Goal: Book appointment/travel/reservation

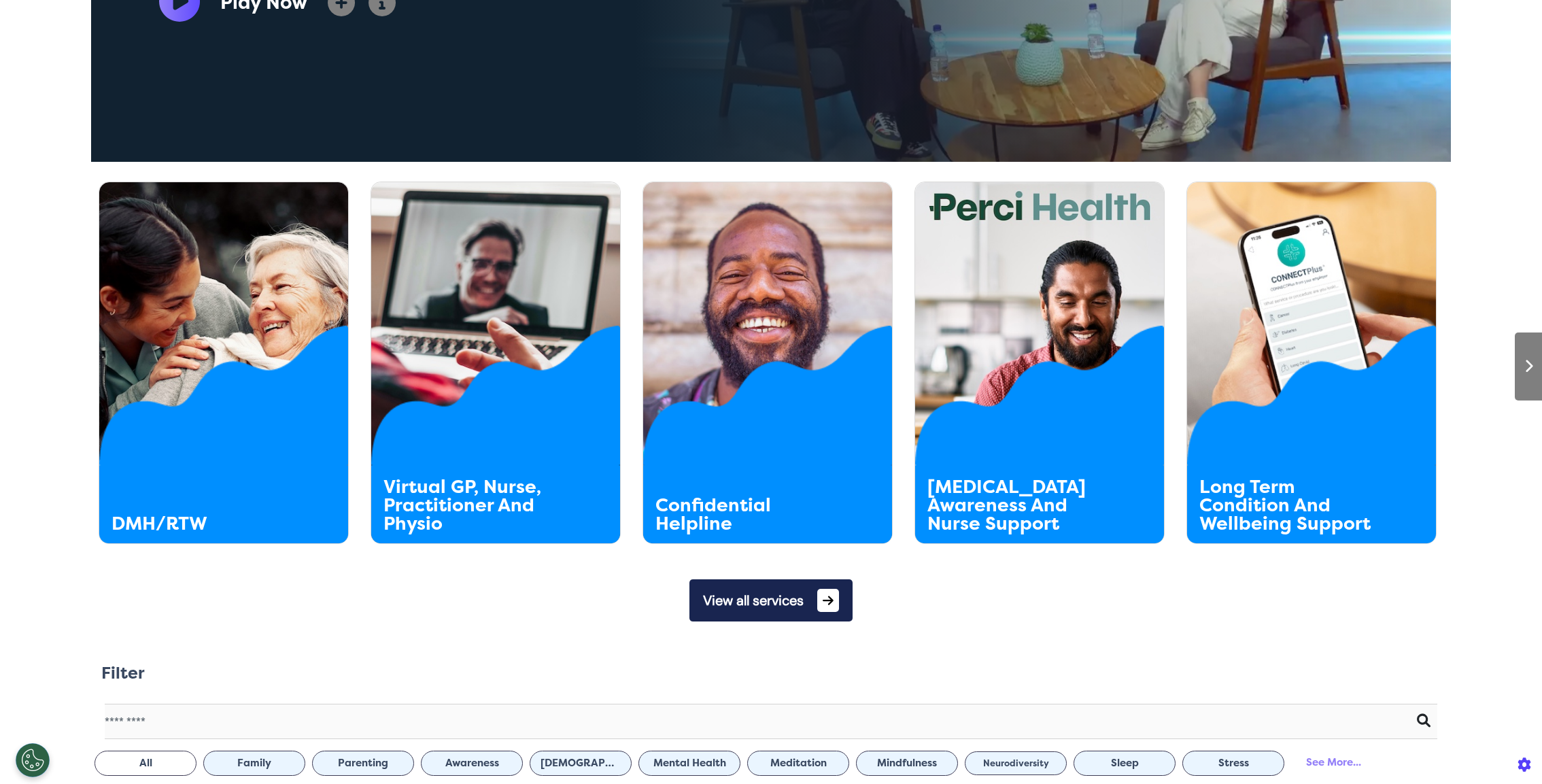
scroll to position [567, 0]
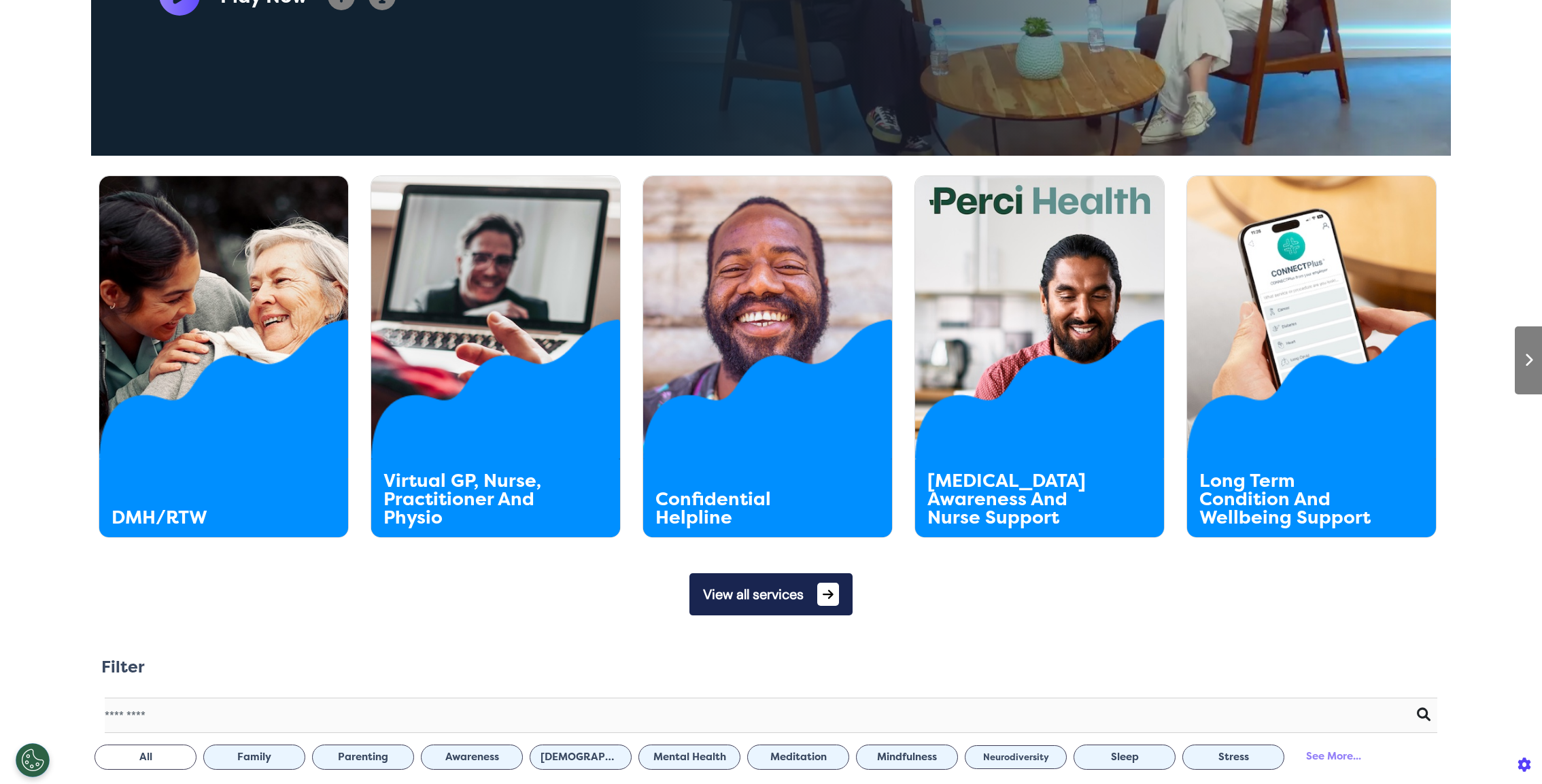
click at [712, 594] on button "View all services" at bounding box center [771, 594] width 164 height 42
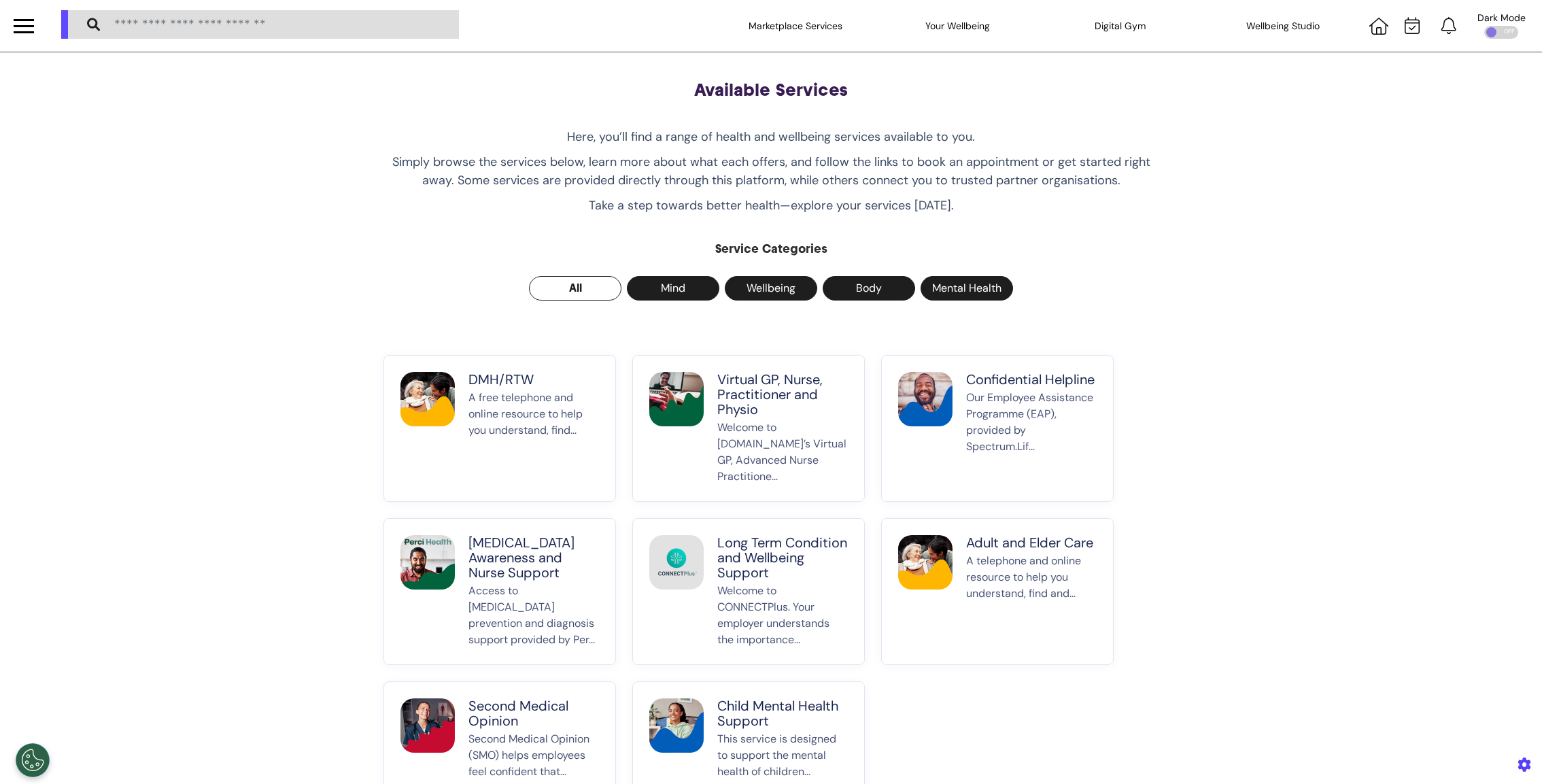
click at [512, 438] on p "A free telephone and online resource to help you understand, find..." at bounding box center [534, 436] width 131 height 96
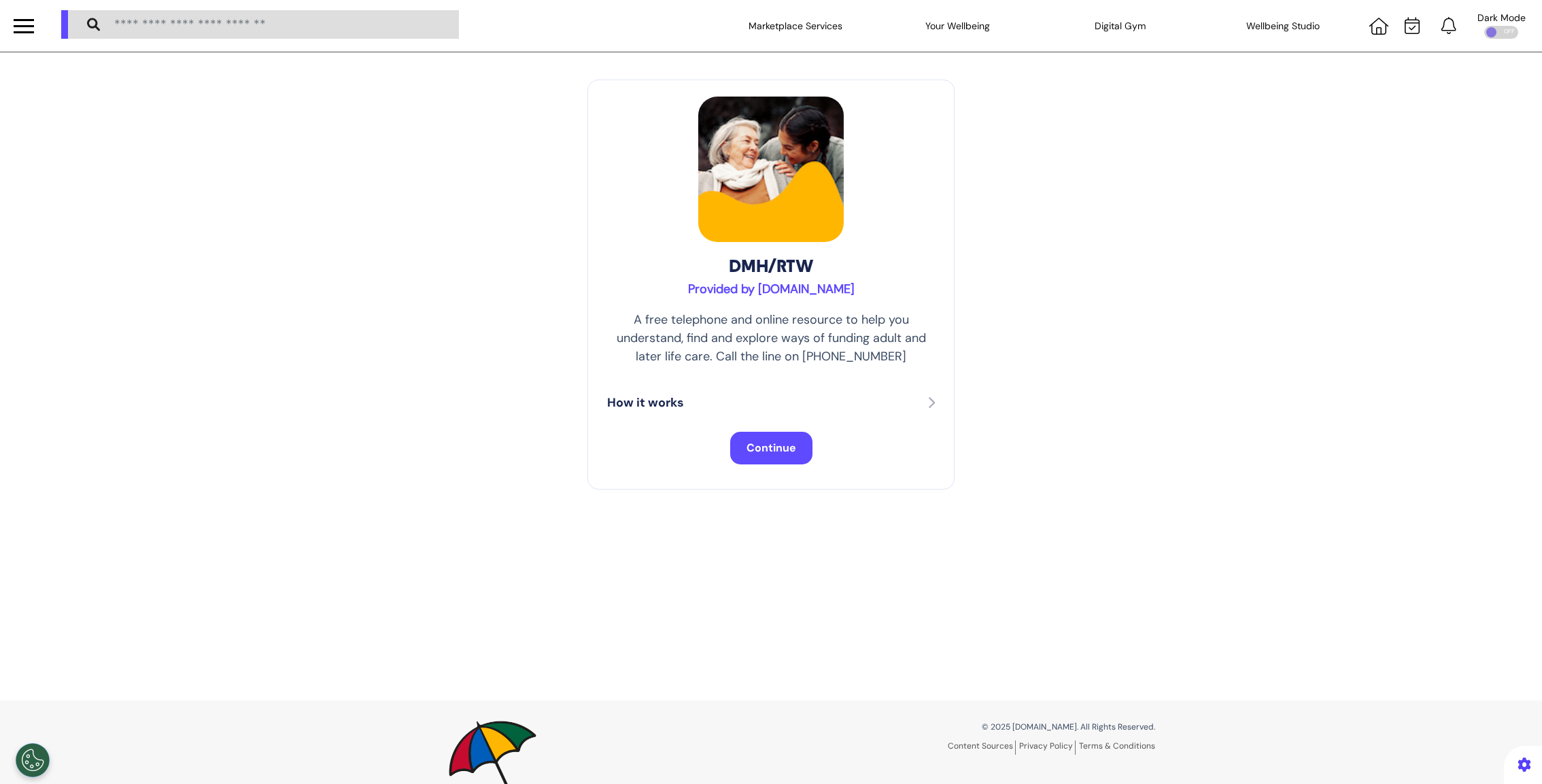
click at [765, 459] on button "Continue" at bounding box center [771, 447] width 83 height 33
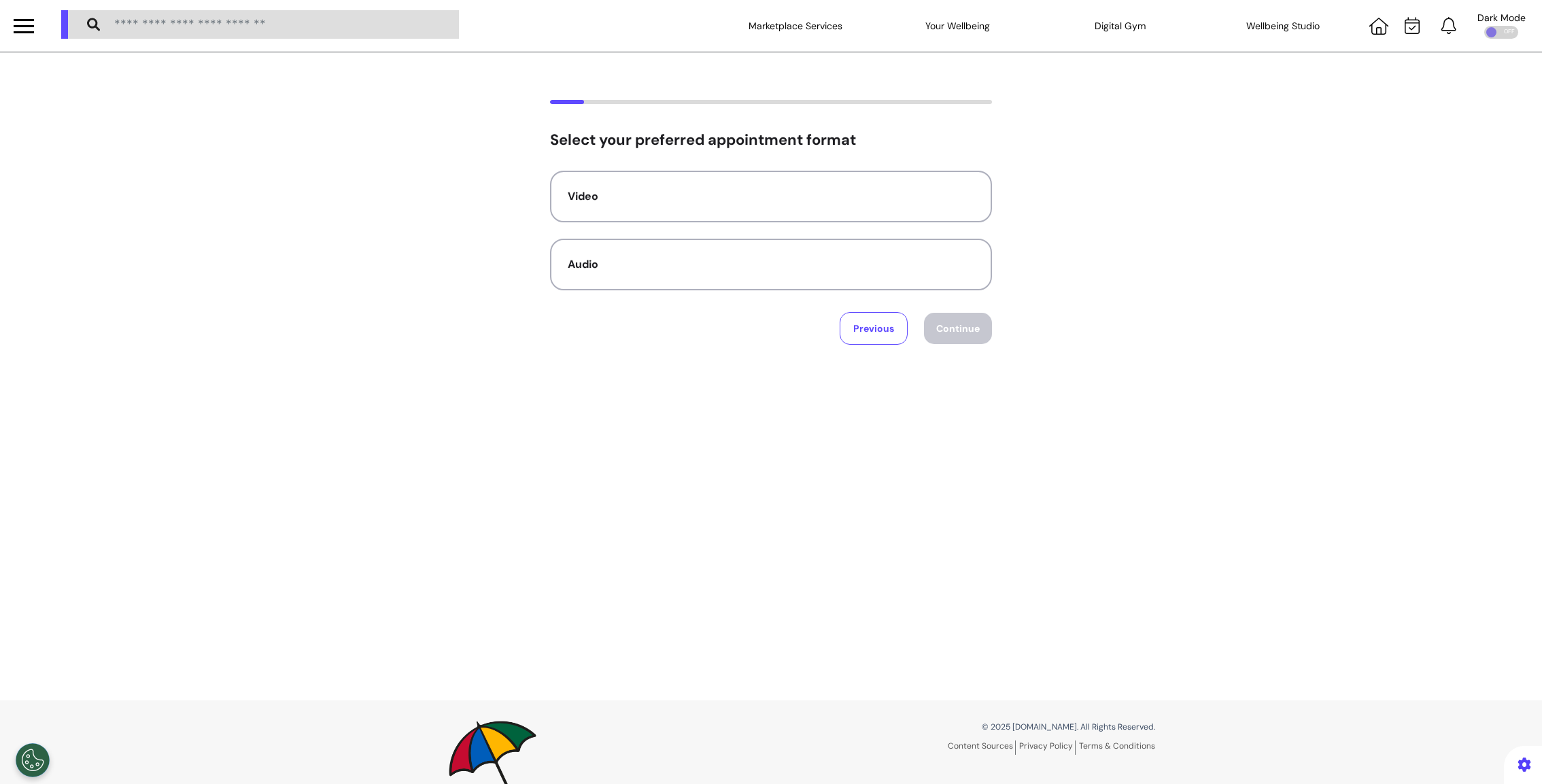
click at [836, 225] on div "Video Audio" at bounding box center [771, 229] width 442 height 119
click at [848, 209] on button "Video" at bounding box center [771, 196] width 442 height 51
click at [959, 320] on button "Continue" at bounding box center [958, 328] width 68 height 32
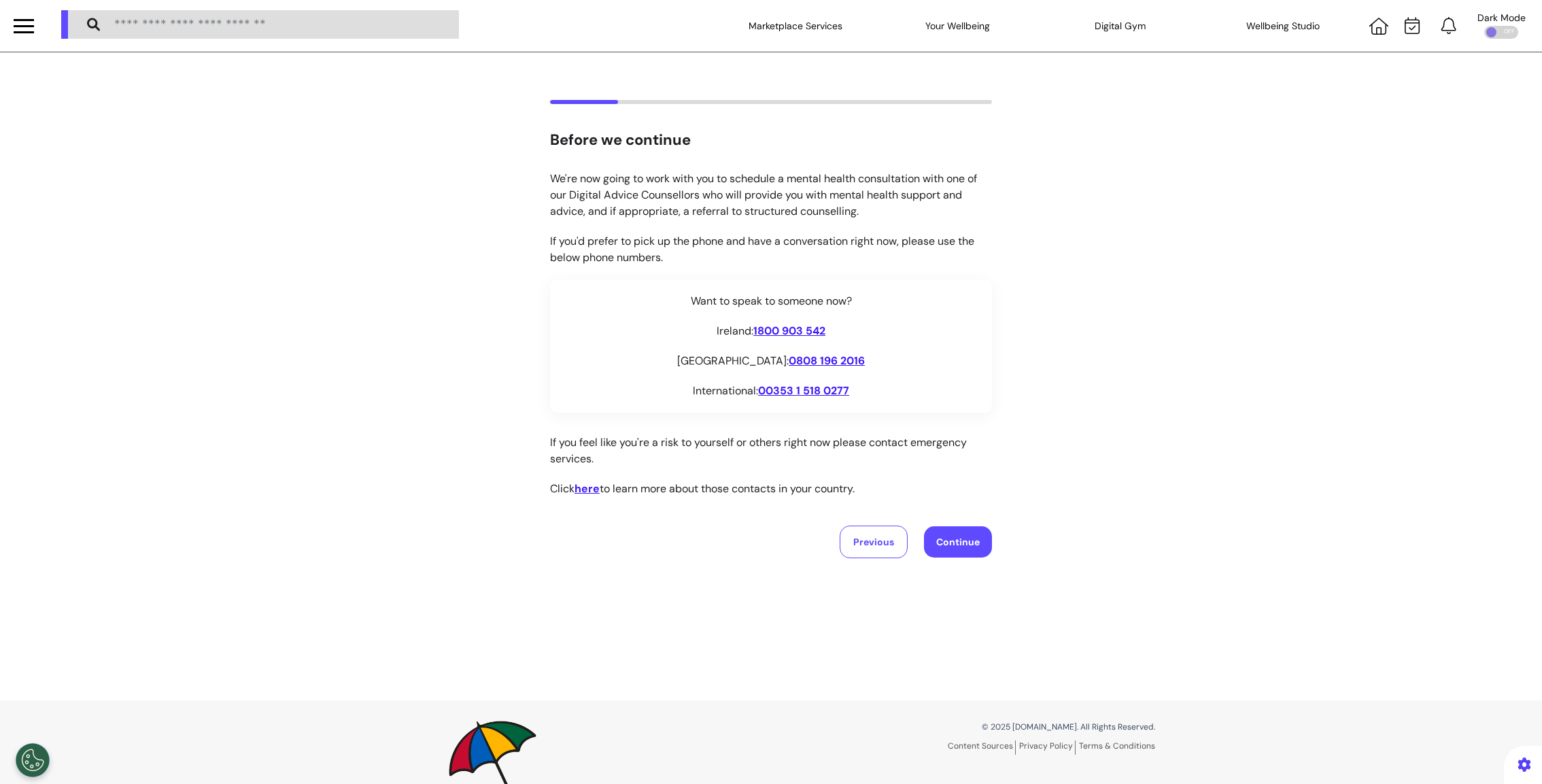
click at [944, 537] on button "Continue" at bounding box center [958, 542] width 68 height 32
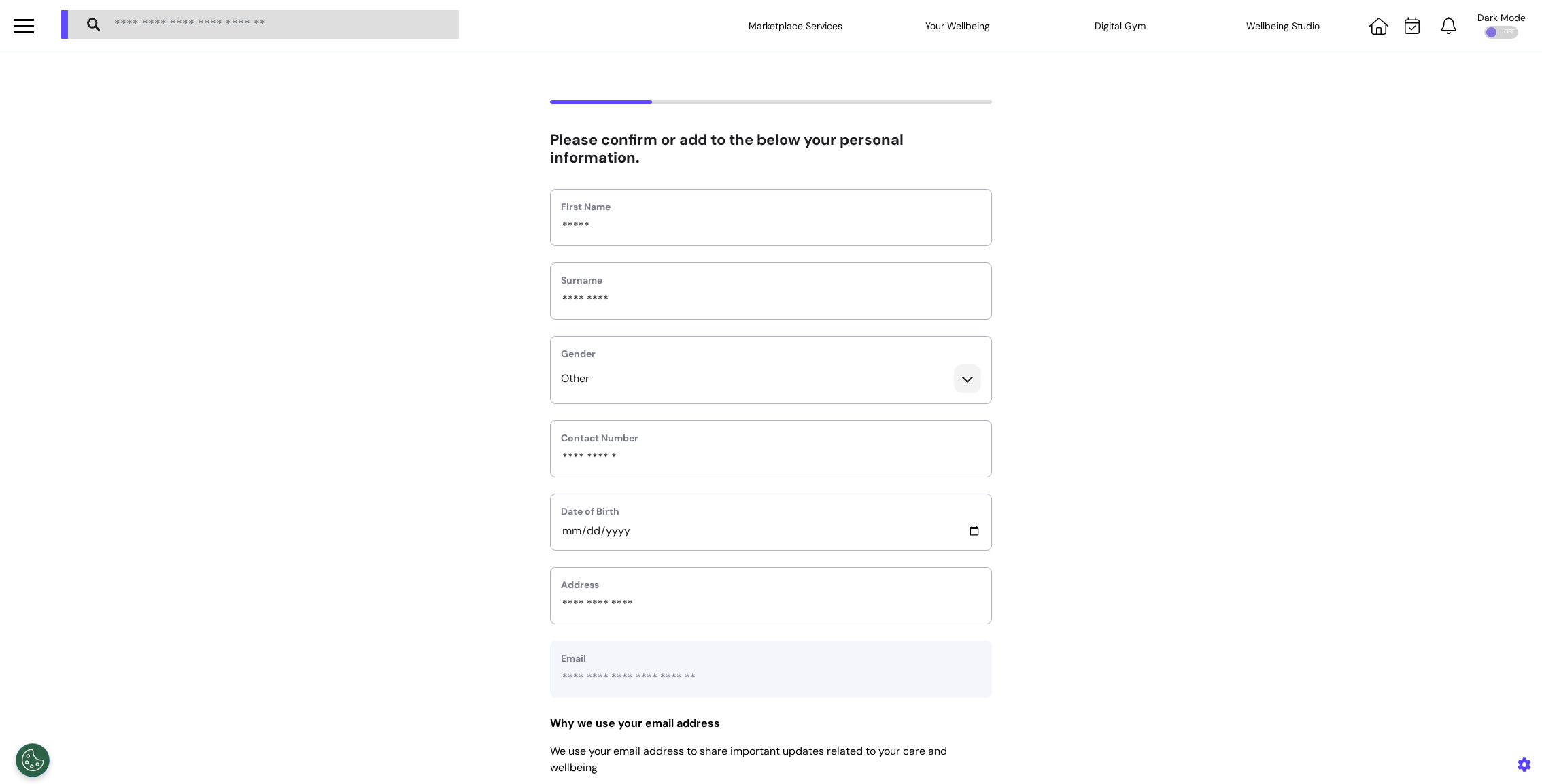
click at [694, 571] on div "Address" at bounding box center [771, 596] width 442 height 57
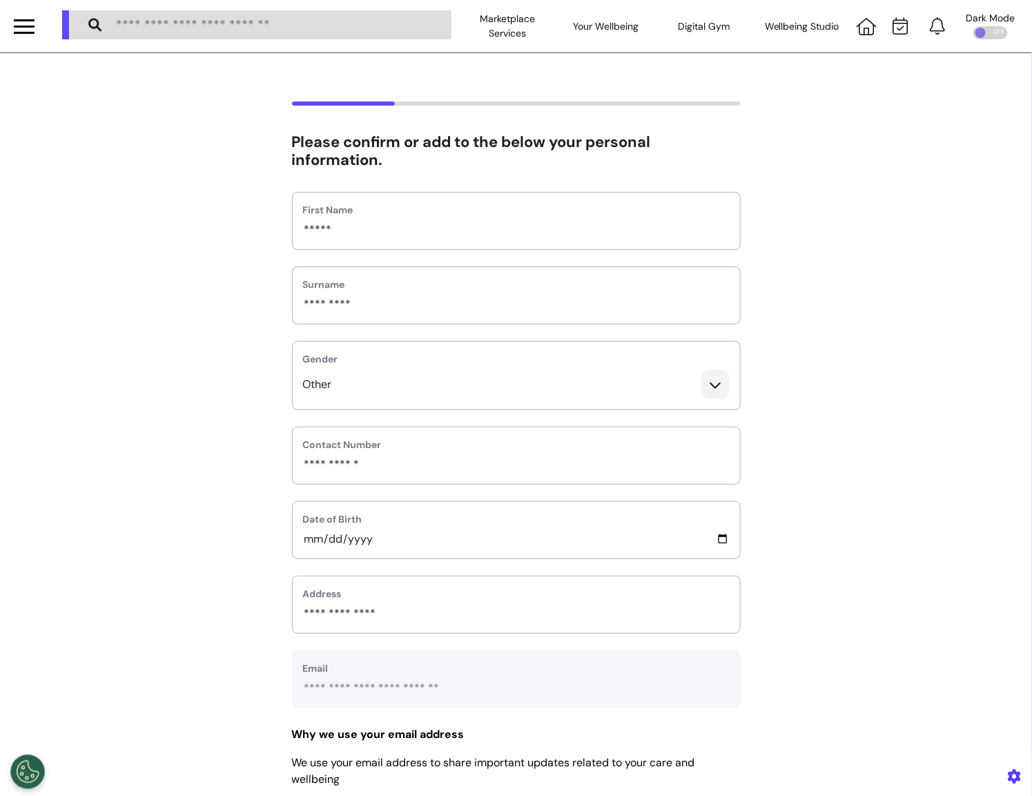
scroll to position [366, 0]
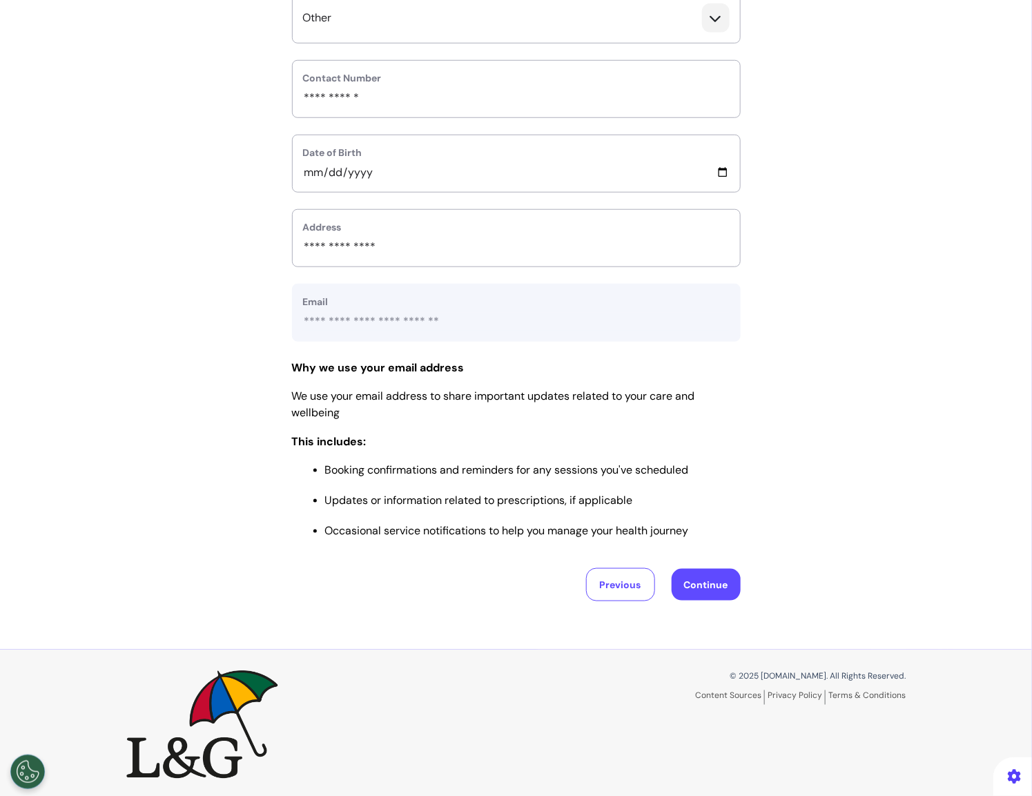
click at [693, 598] on div "Previous Continue" at bounding box center [516, 584] width 449 height 33
click at [706, 582] on button "Continue" at bounding box center [706, 585] width 69 height 32
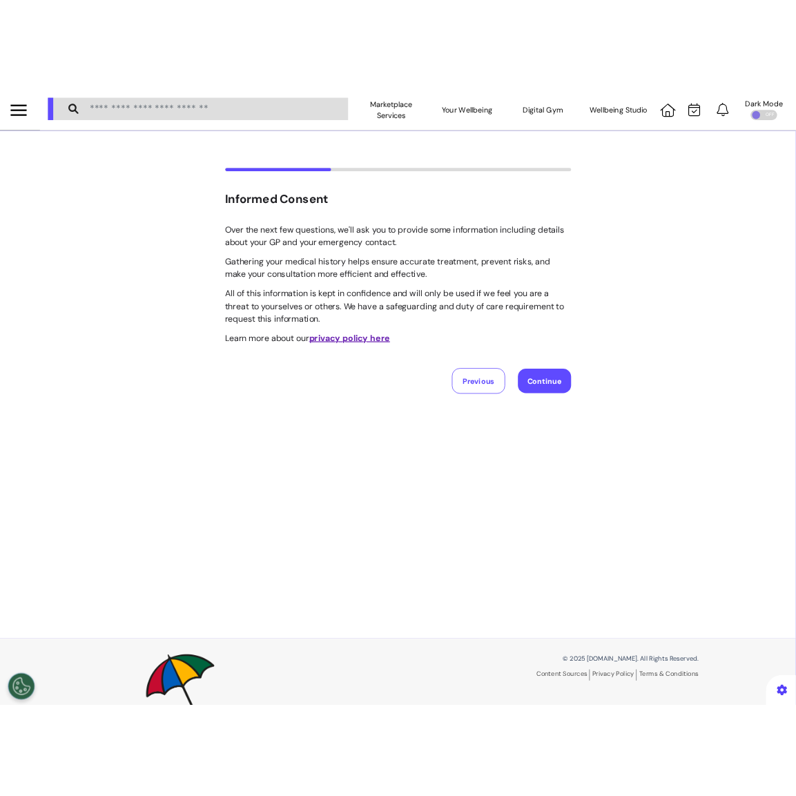
scroll to position [0, 0]
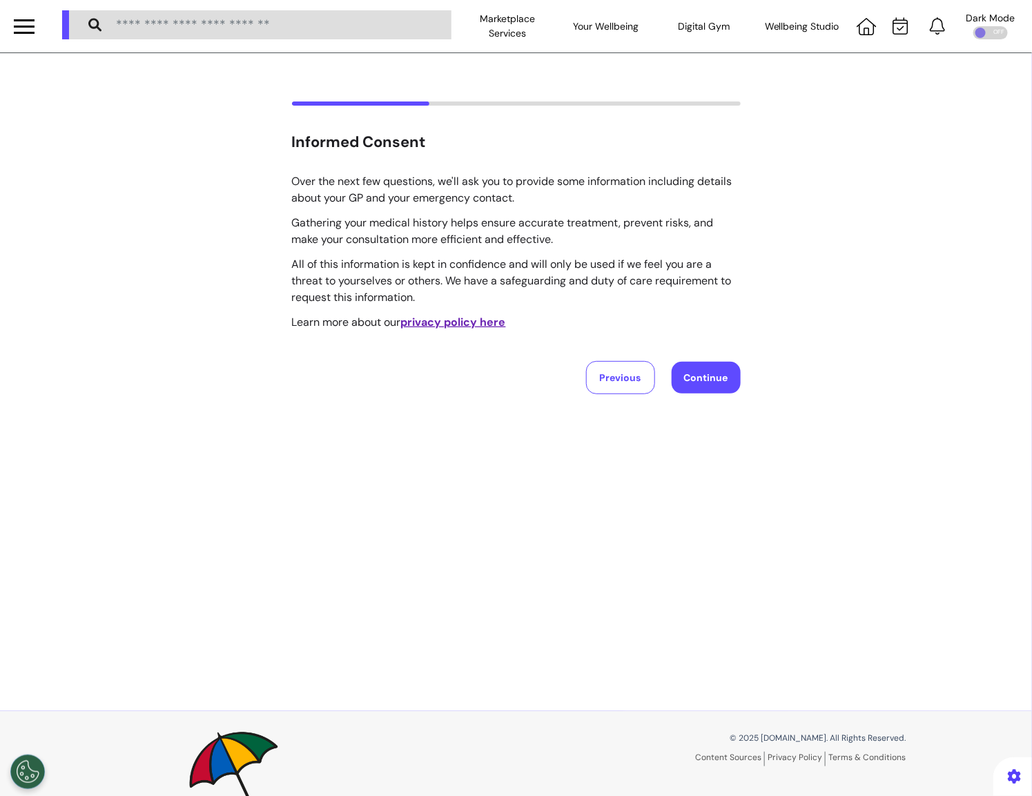
click at [716, 395] on div "Informed Consent Over the next few questions, we'll ask you to provide some inf…" at bounding box center [516, 382] width 1032 height 658
click at [708, 373] on button "Continue" at bounding box center [706, 378] width 69 height 32
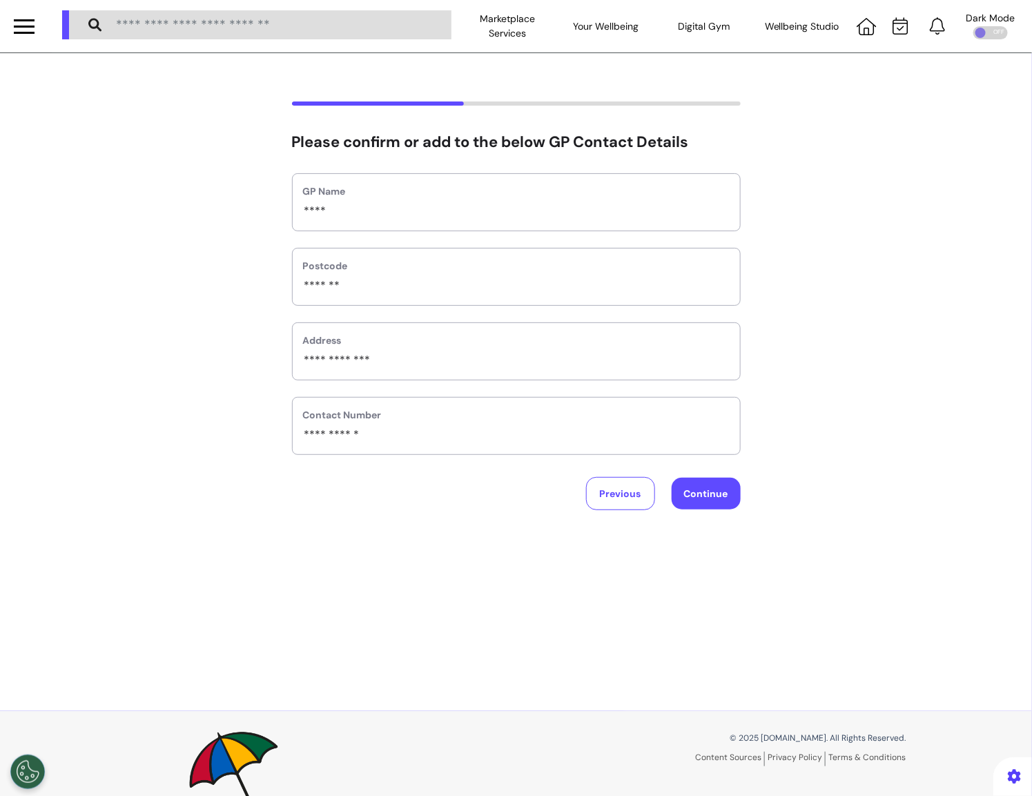
click at [701, 499] on button "Continue" at bounding box center [706, 494] width 69 height 32
select select "*******"
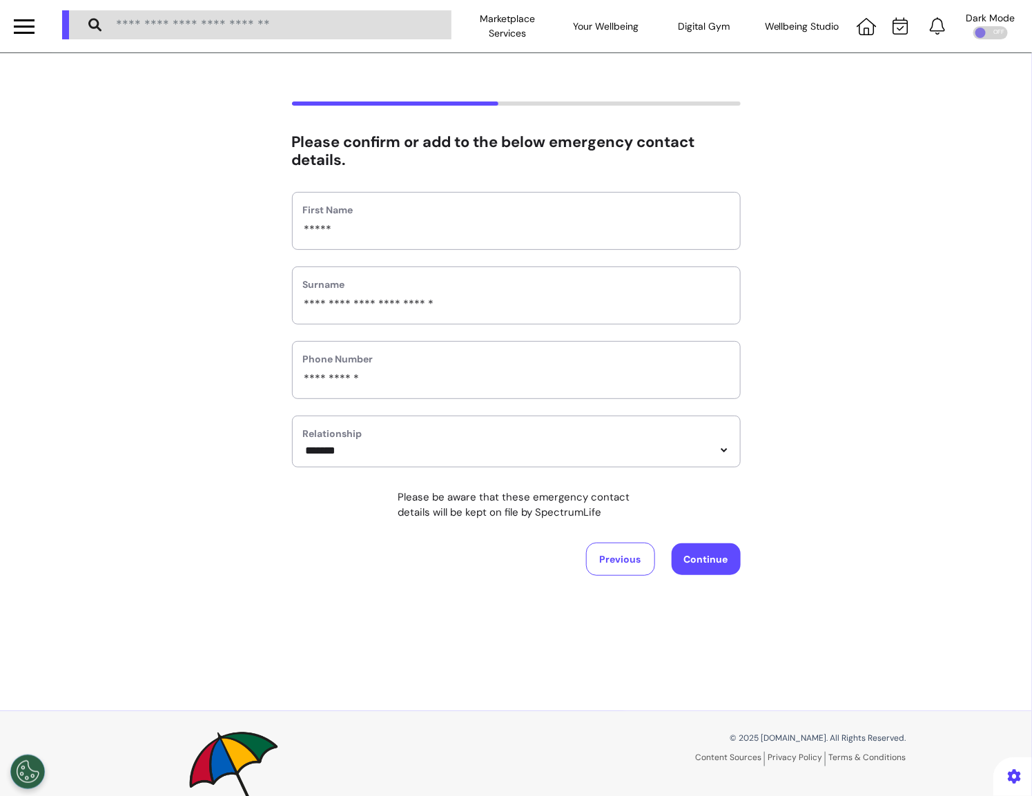
click at [688, 575] on button "Continue" at bounding box center [706, 559] width 69 height 32
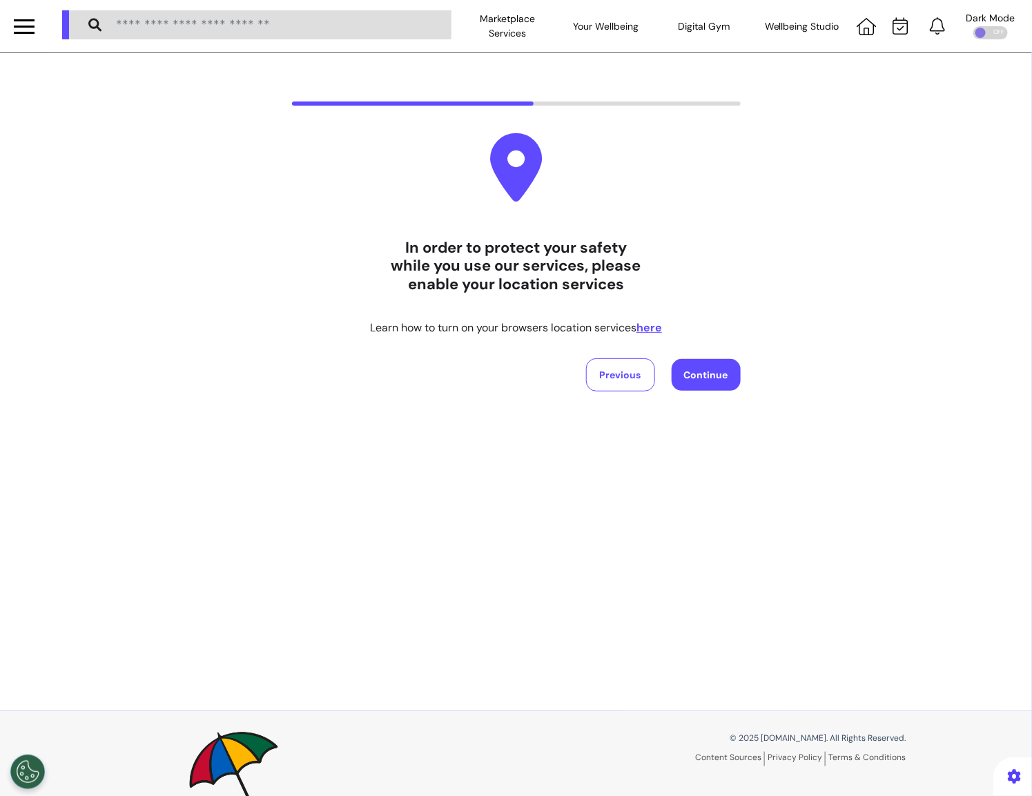
click at [720, 378] on button "Continue" at bounding box center [706, 375] width 69 height 32
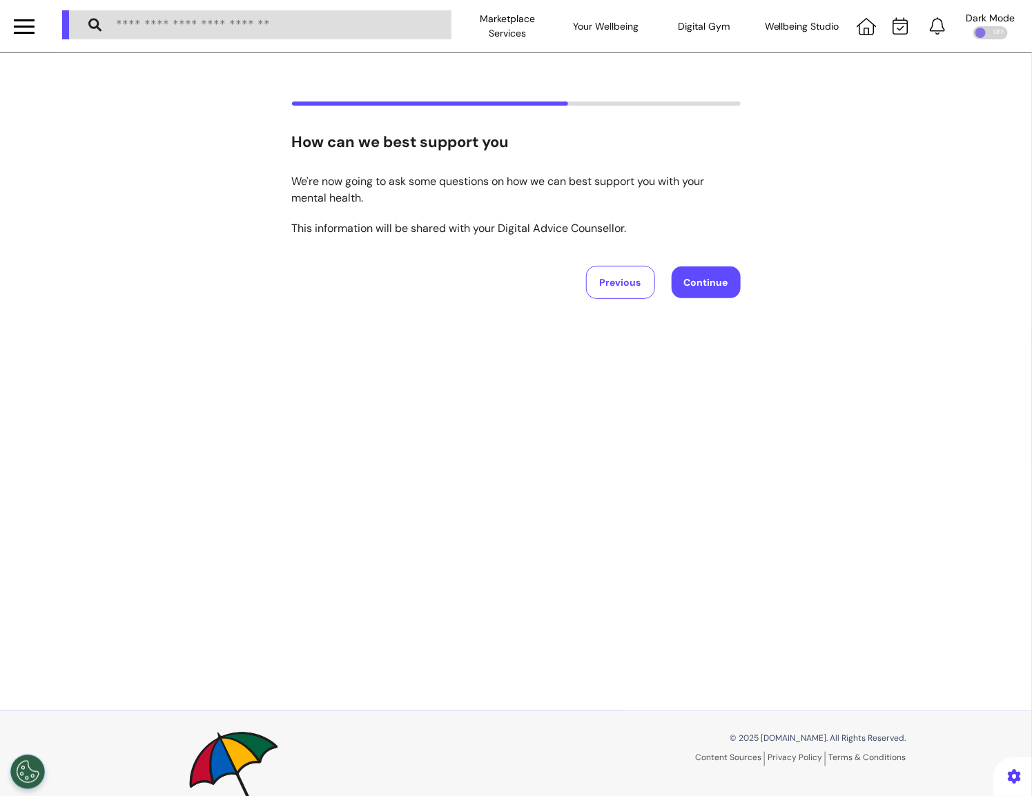
click at [708, 295] on button "Continue" at bounding box center [706, 282] width 69 height 32
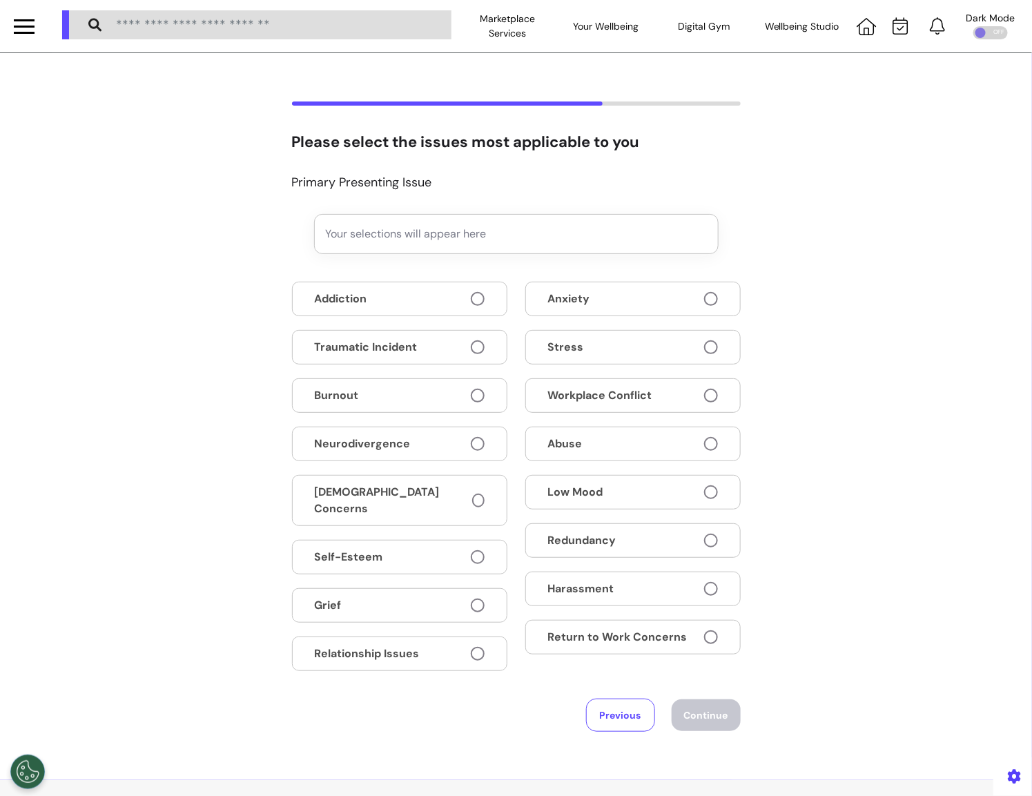
click at [593, 475] on button "Low Mood" at bounding box center [632, 492] width 215 height 35
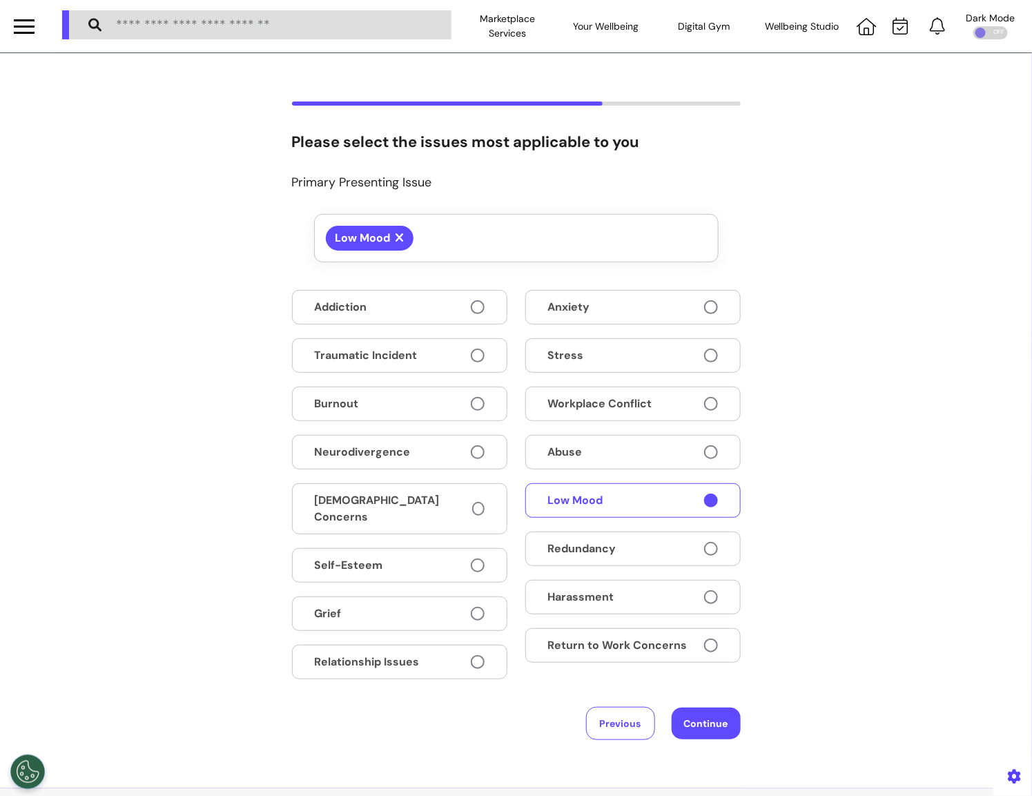
click at [591, 437] on button "Abuse" at bounding box center [632, 452] width 215 height 35
click at [705, 707] on button "Continue" at bounding box center [706, 723] width 69 height 32
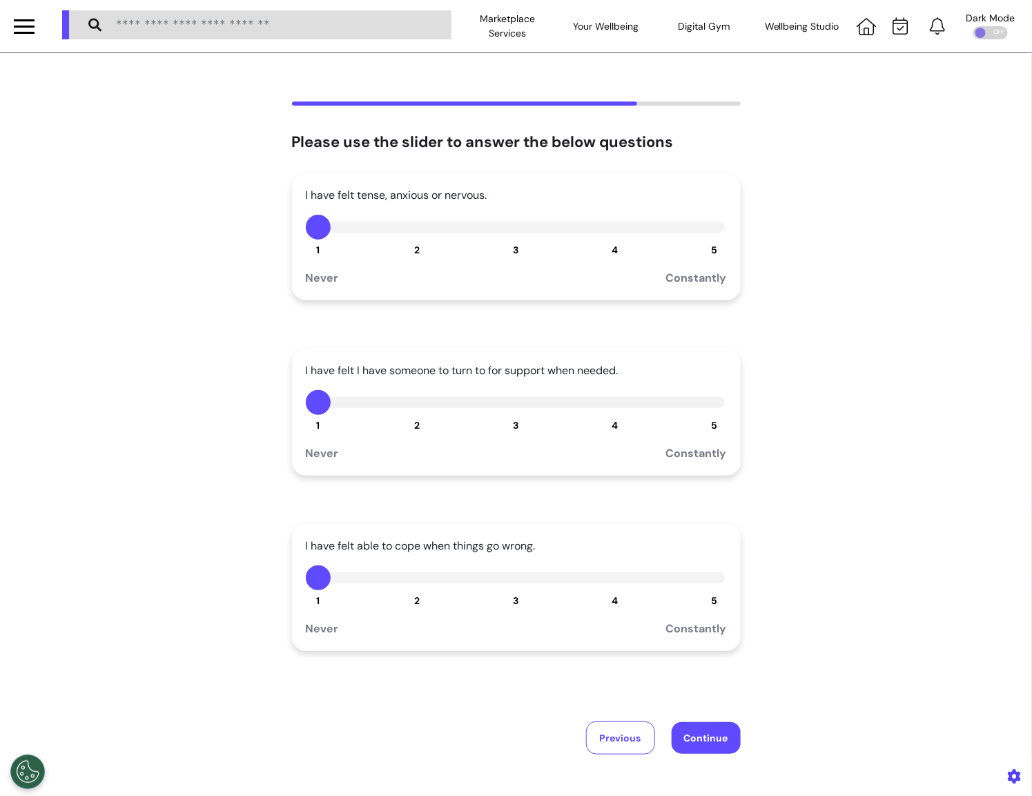
click at [719, 720] on div "I have felt tense, anxious or nervous. 1 2 3 4 5 Never Constantly I have felt I…" at bounding box center [516, 463] width 449 height 581
click at [615, 582] on button "4" at bounding box center [615, 577] width 25 height 25
click at [714, 391] on button "5" at bounding box center [714, 402] width 25 height 25
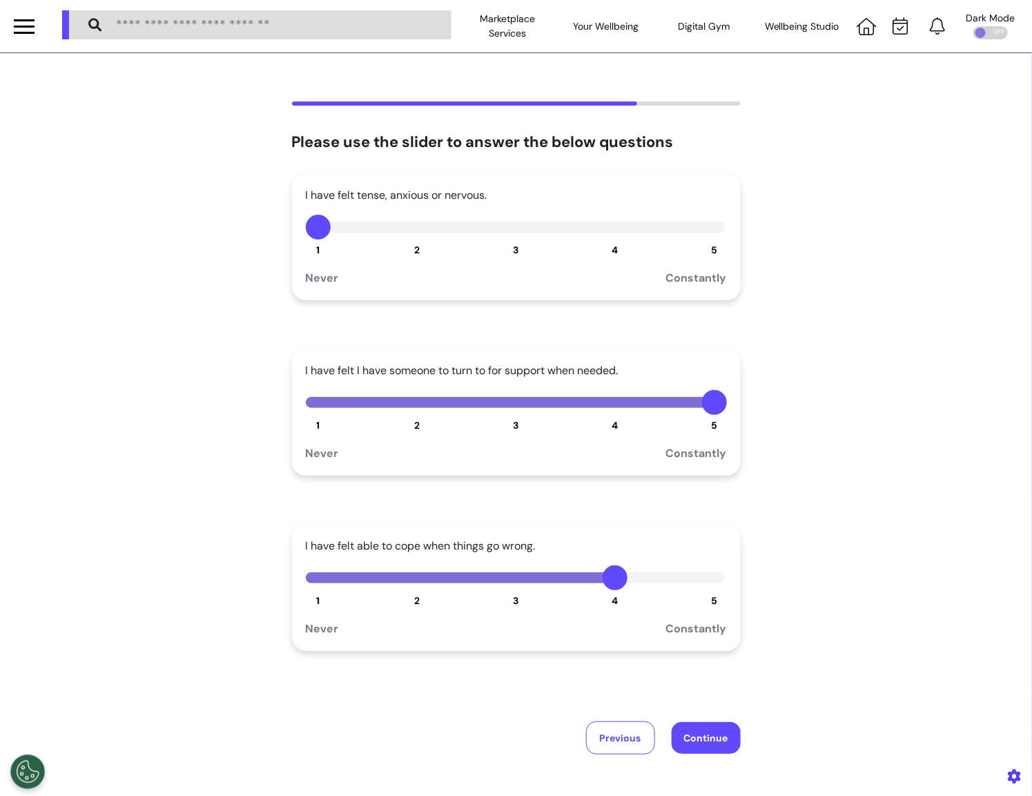
click at [699, 736] on button "Continue" at bounding box center [706, 738] width 69 height 32
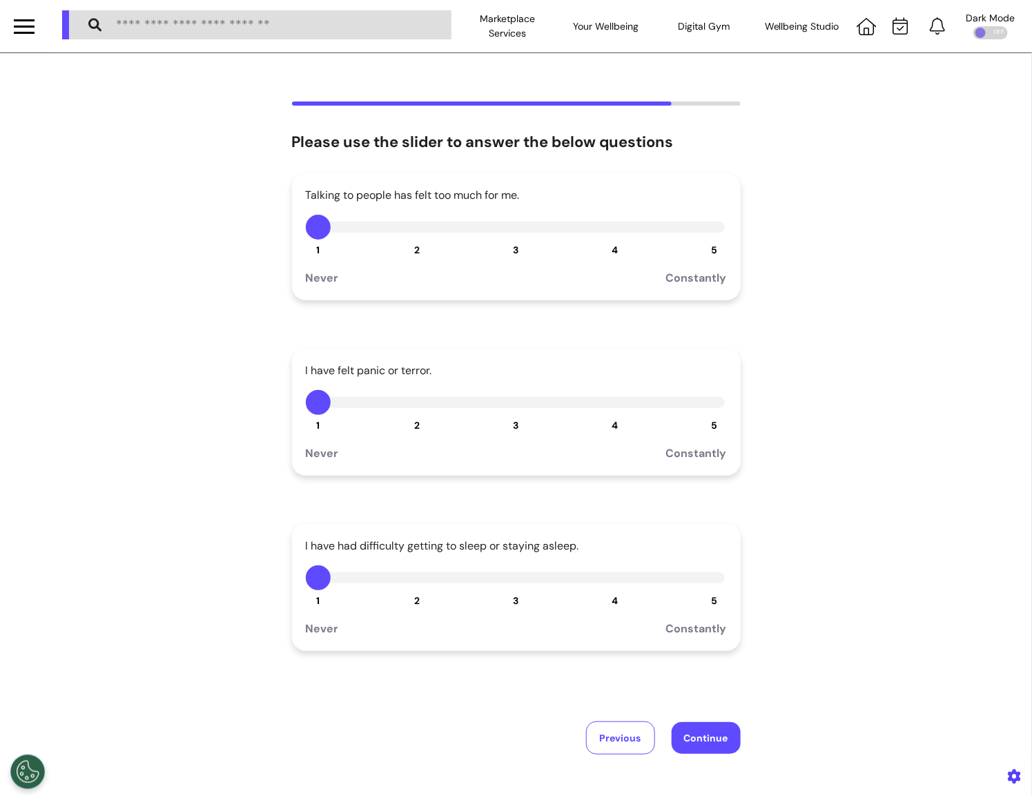
click at [714, 228] on button "5" at bounding box center [714, 227] width 25 height 25
click at [707, 398] on button "5" at bounding box center [714, 402] width 25 height 25
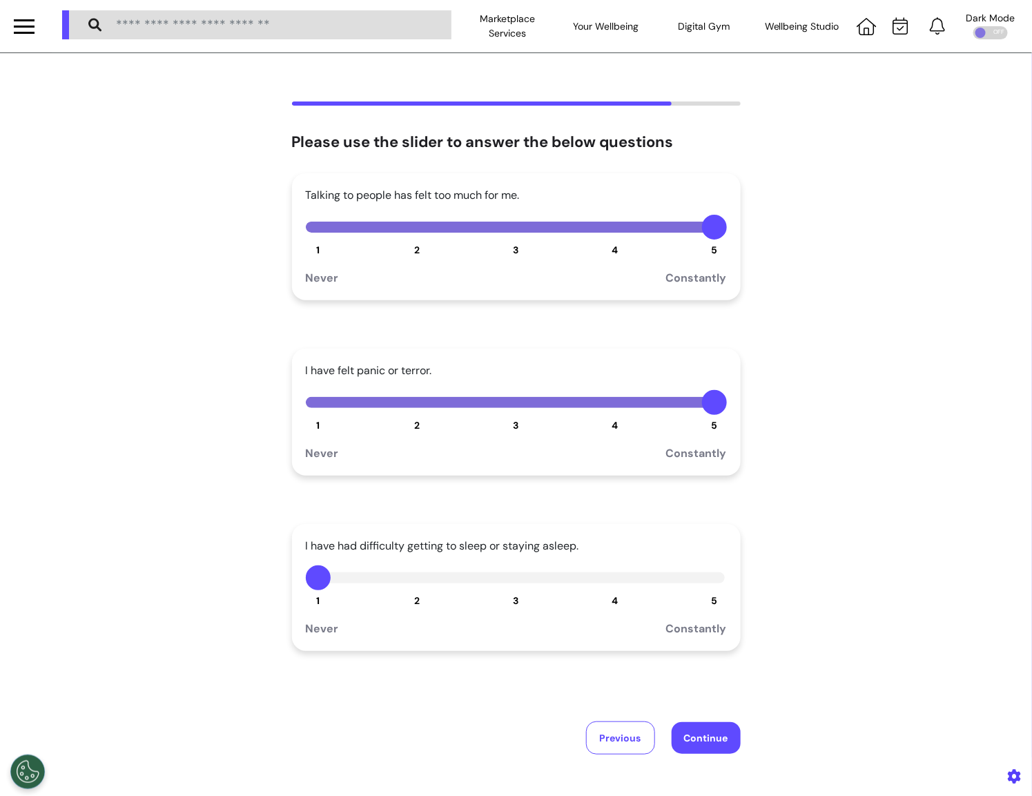
click at [693, 731] on button "Continue" at bounding box center [706, 738] width 69 height 32
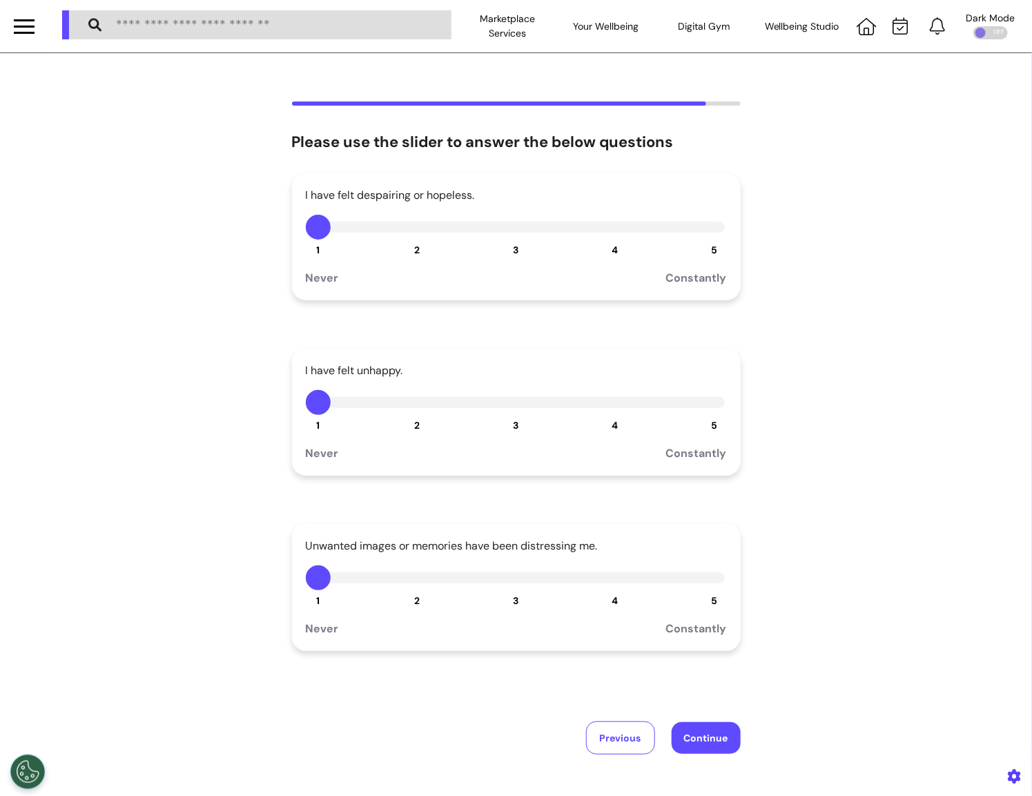
click at [407, 402] on button "2" at bounding box center [416, 402] width 25 height 25
click at [701, 724] on button "Continue" at bounding box center [706, 738] width 69 height 32
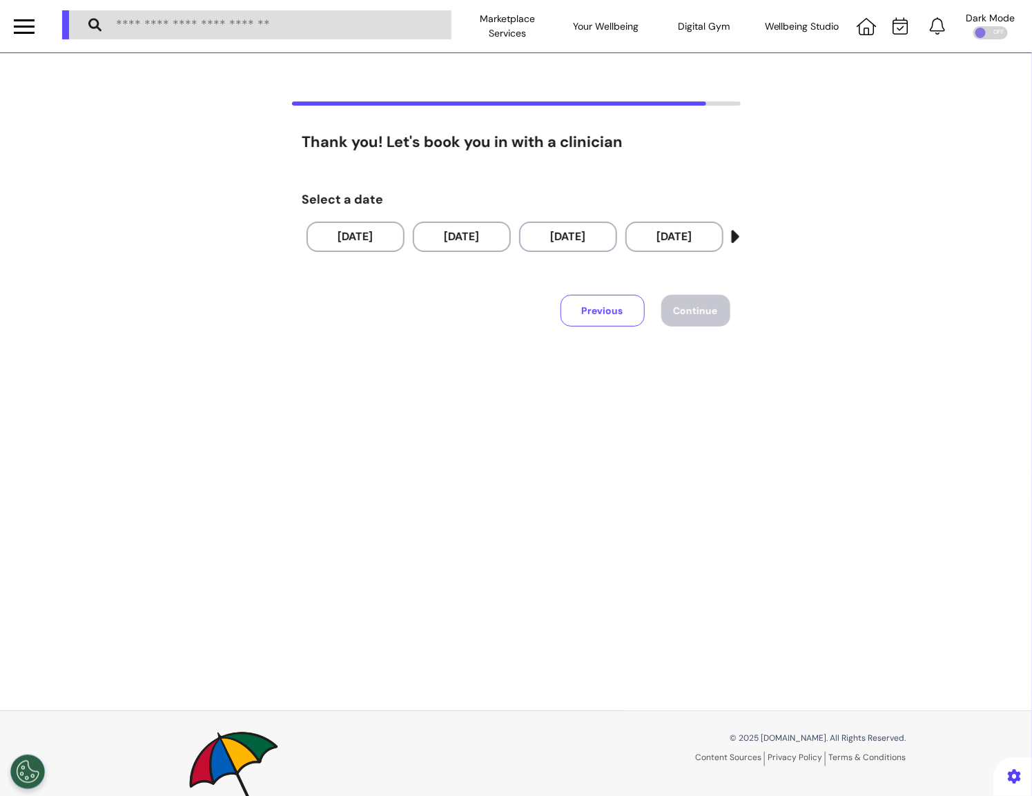
click at [594, 296] on button "Previous" at bounding box center [602, 311] width 84 height 32
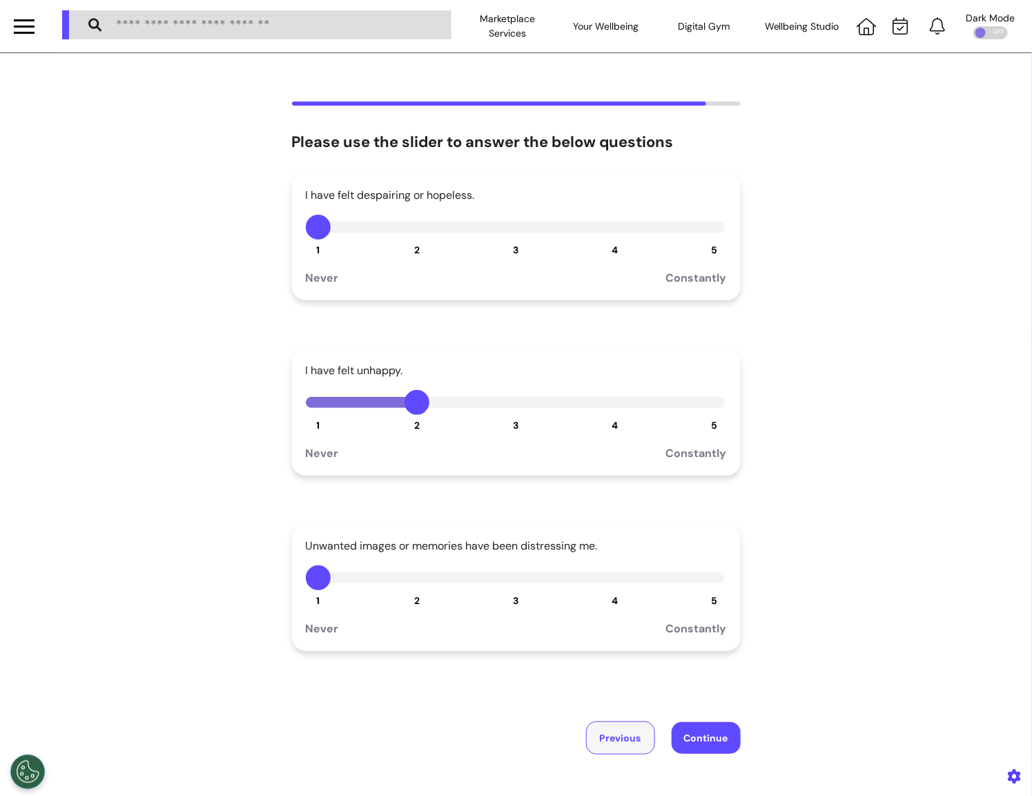
click at [615, 730] on button "Previous" at bounding box center [620, 737] width 69 height 33
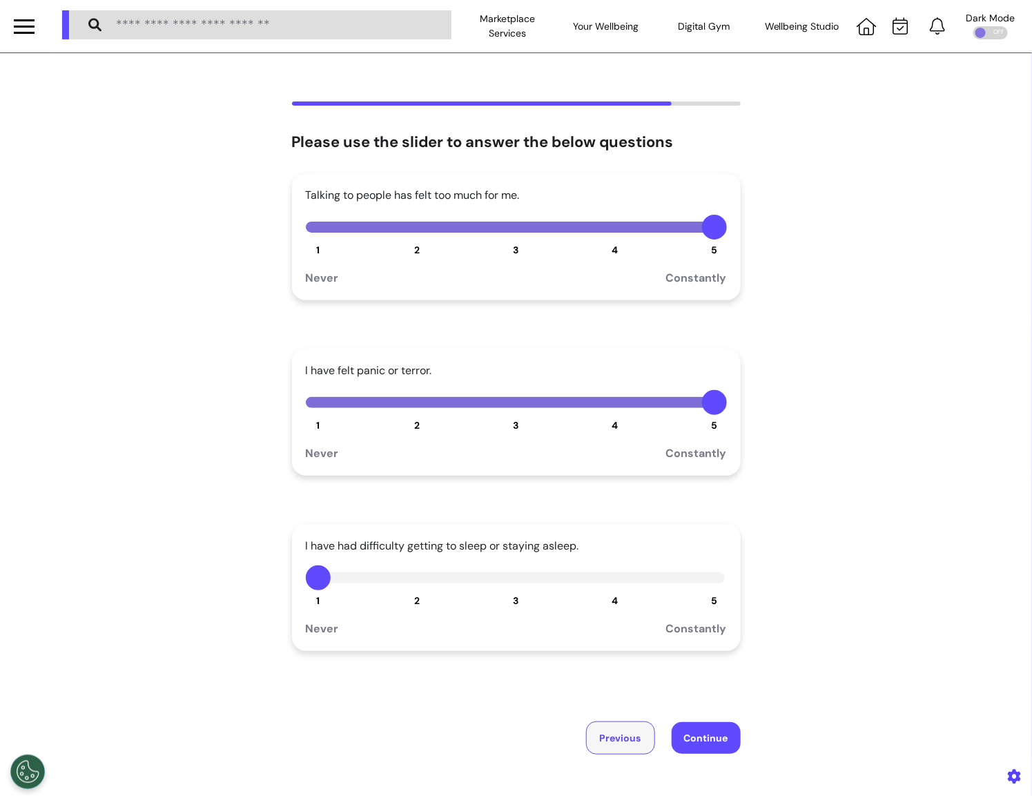
click at [619, 734] on button "Previous" at bounding box center [620, 737] width 69 height 33
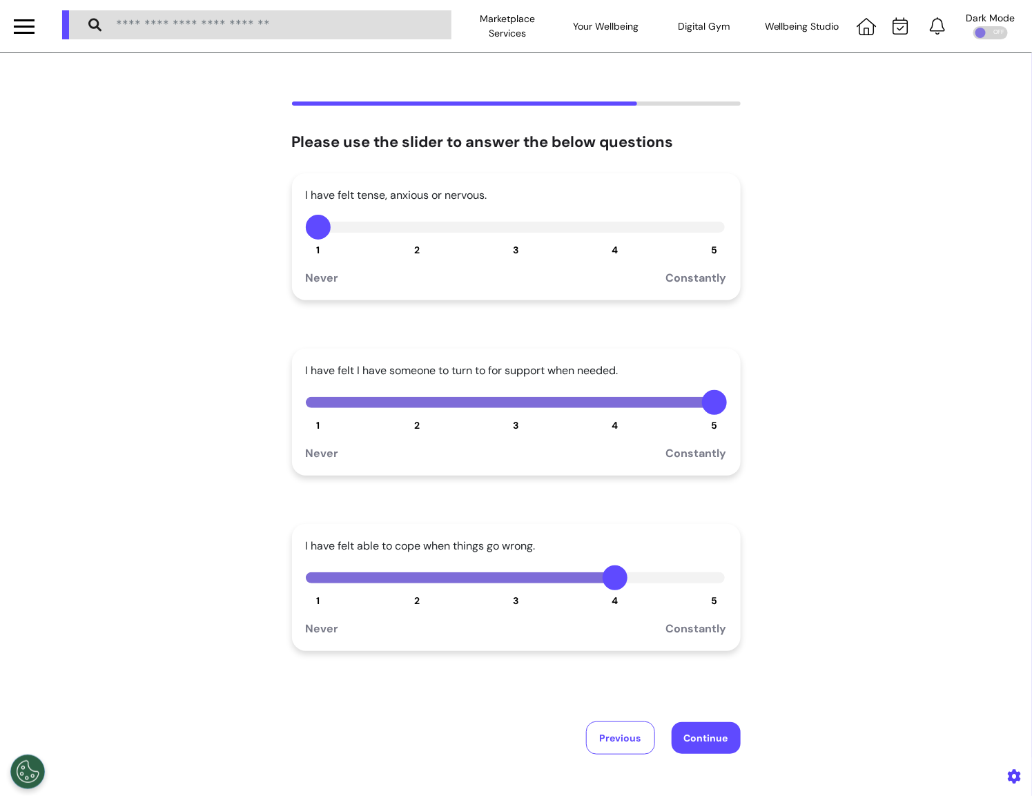
click at [619, 717] on div "I have felt tense, anxious or nervous. 1 2 3 4 5 Never Constantly I have felt I…" at bounding box center [516, 463] width 449 height 581
click at [620, 747] on button "Previous" at bounding box center [620, 737] width 69 height 33
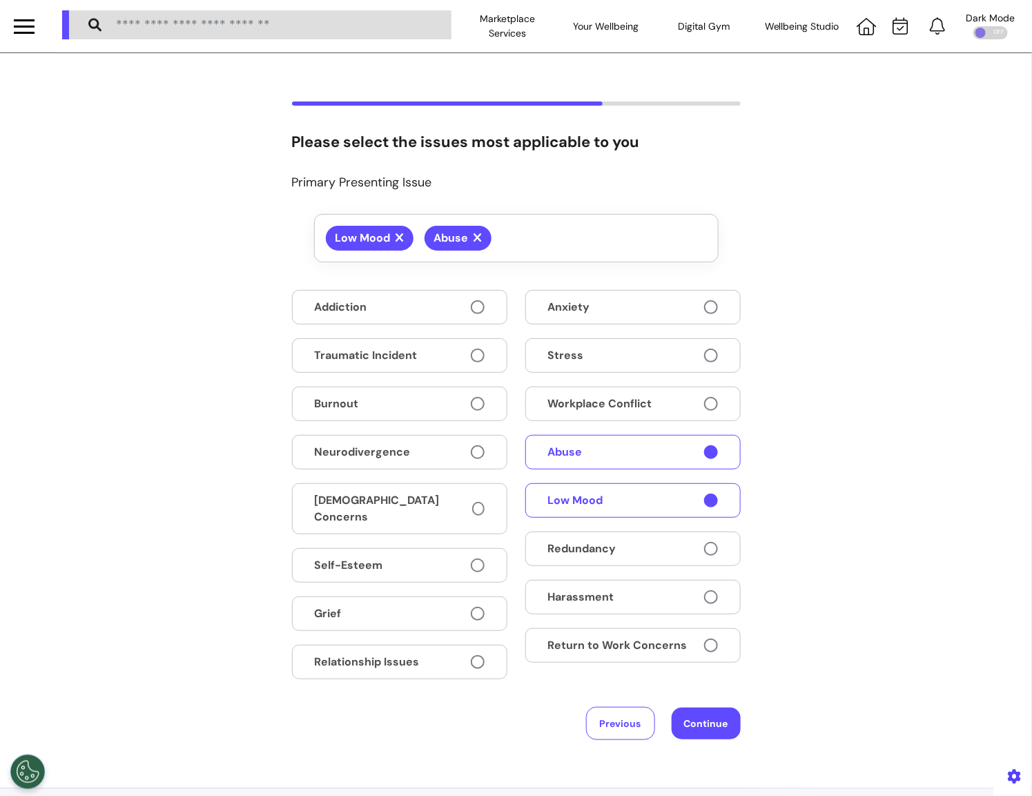
click at [709, 716] on button "Continue" at bounding box center [706, 723] width 69 height 32
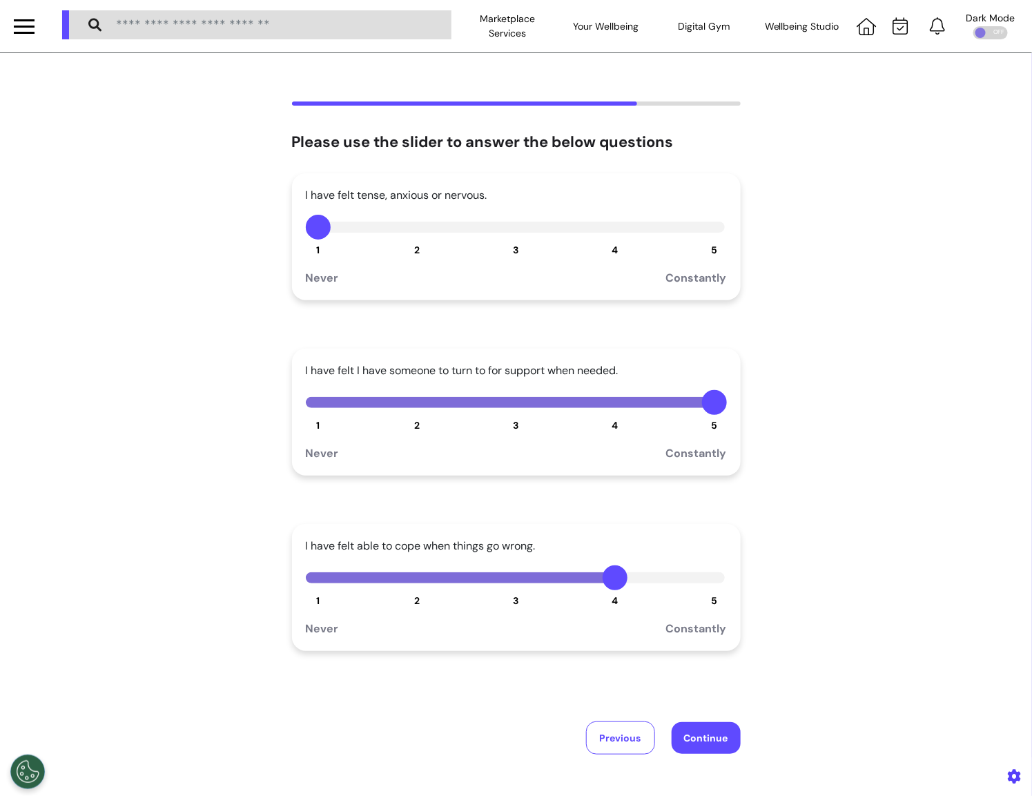
click at [703, 734] on button "Continue" at bounding box center [706, 738] width 69 height 32
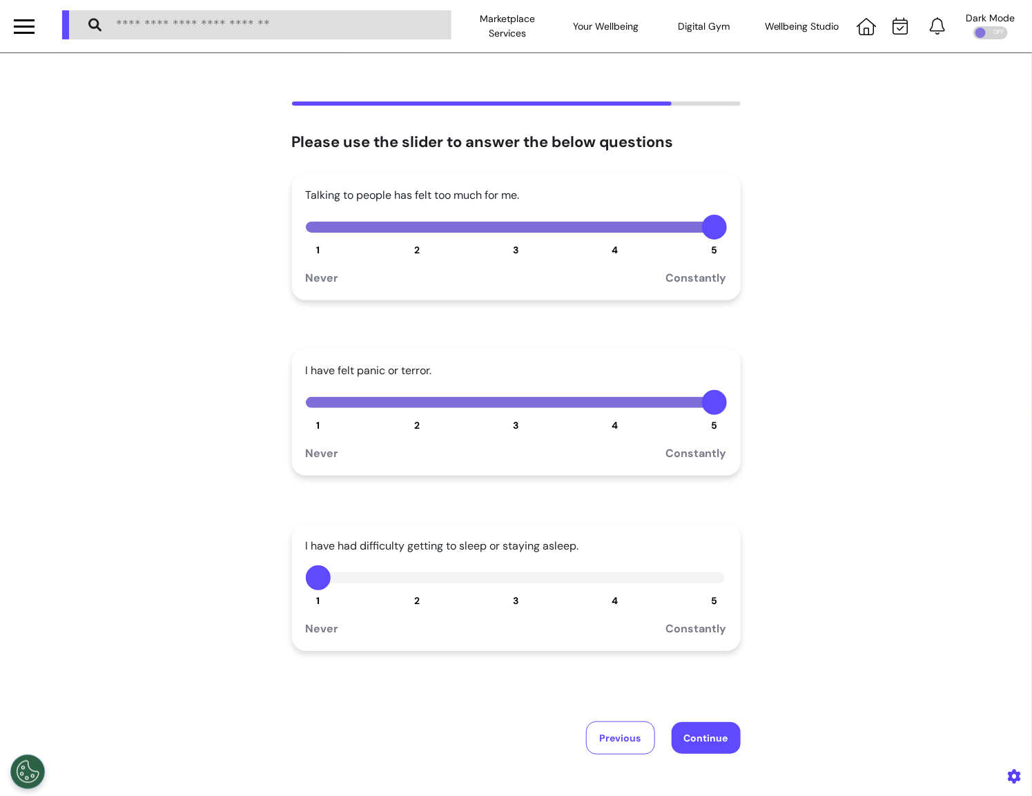
click at [703, 725] on button "Continue" at bounding box center [706, 738] width 69 height 32
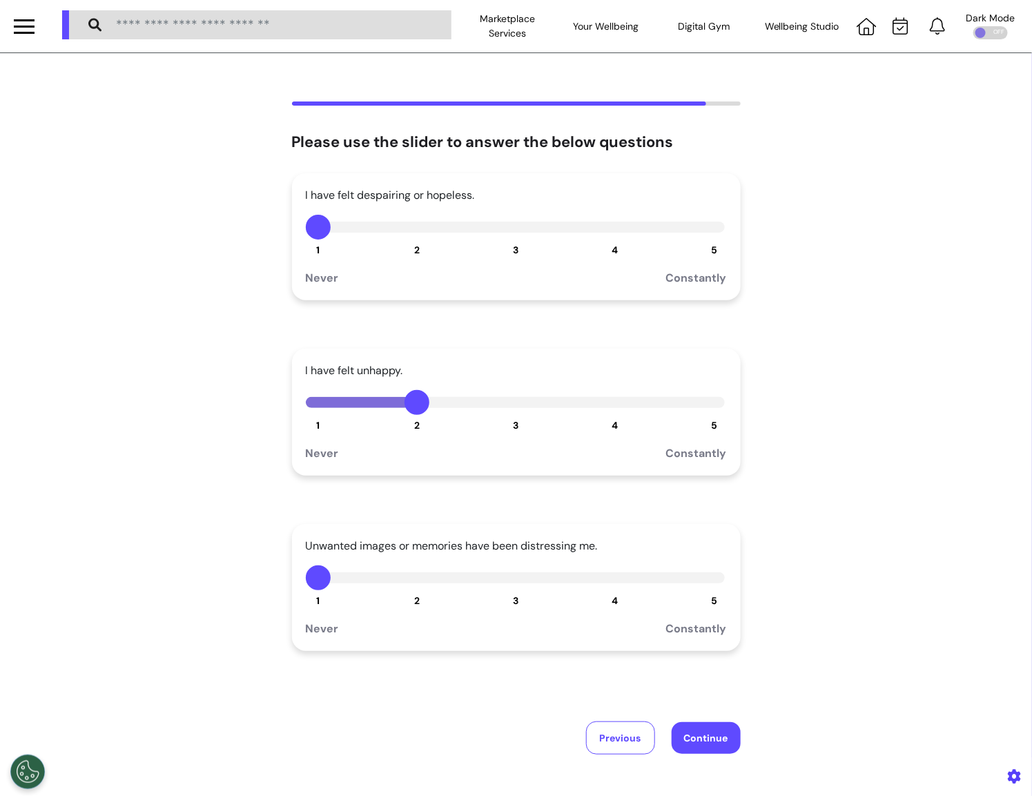
click at [703, 725] on button "Continue" at bounding box center [706, 738] width 69 height 32
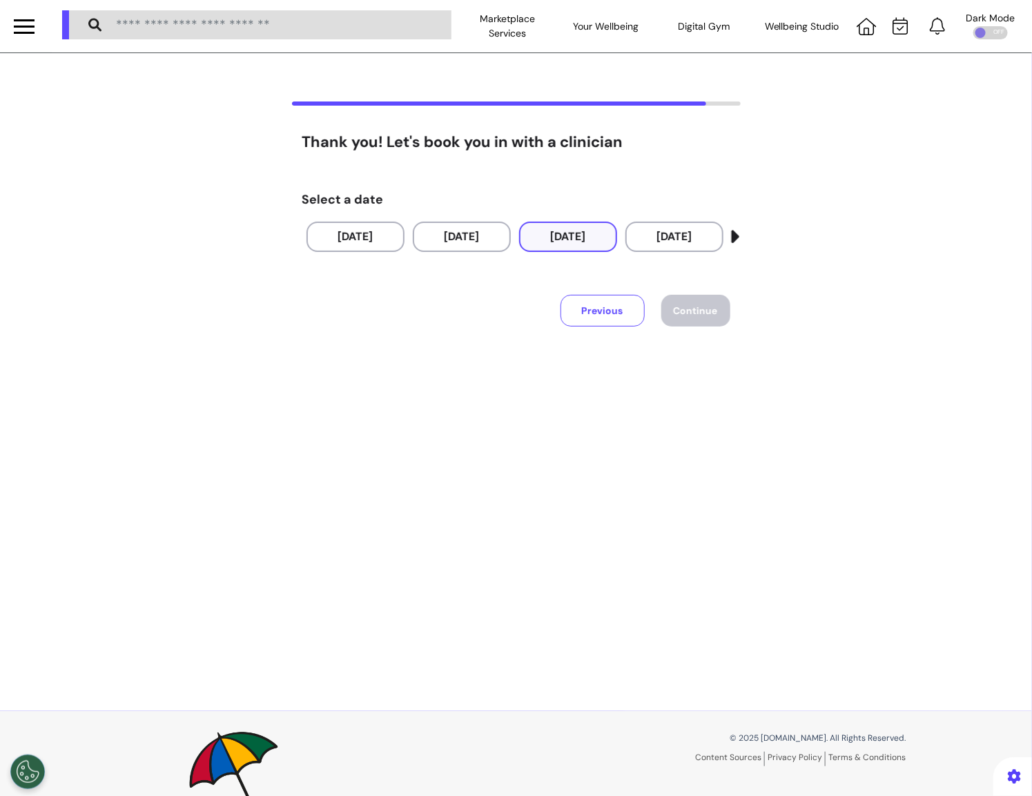
click at [596, 224] on button "[DATE]" at bounding box center [568, 237] width 98 height 30
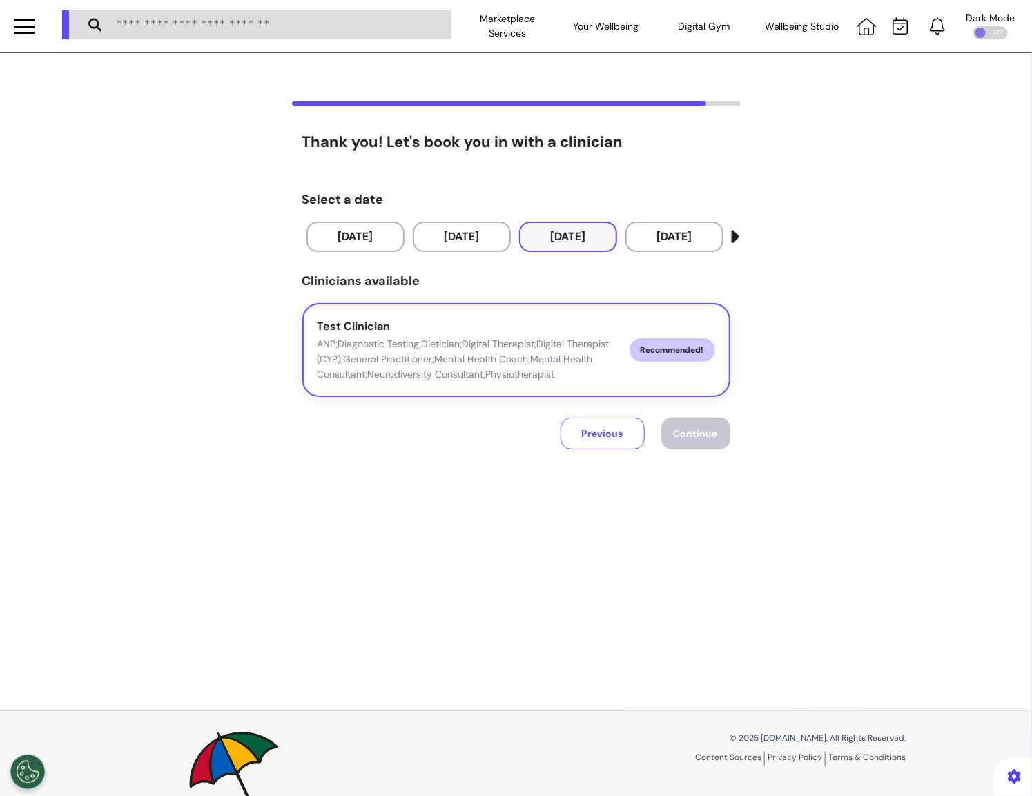
click at [530, 329] on div "Test Clinician ANP;Diagnostic Testing;Dietician;Digital Therapist;Digital Thera…" at bounding box center [467, 350] width 301 height 64
click at [712, 457] on div "Thank you! Let's book you in with a clinician Select a date [DATE] [DATE] [DATE…" at bounding box center [516, 305] width 449 height 344
click at [706, 432] on span "Continue" at bounding box center [696, 433] width 44 height 12
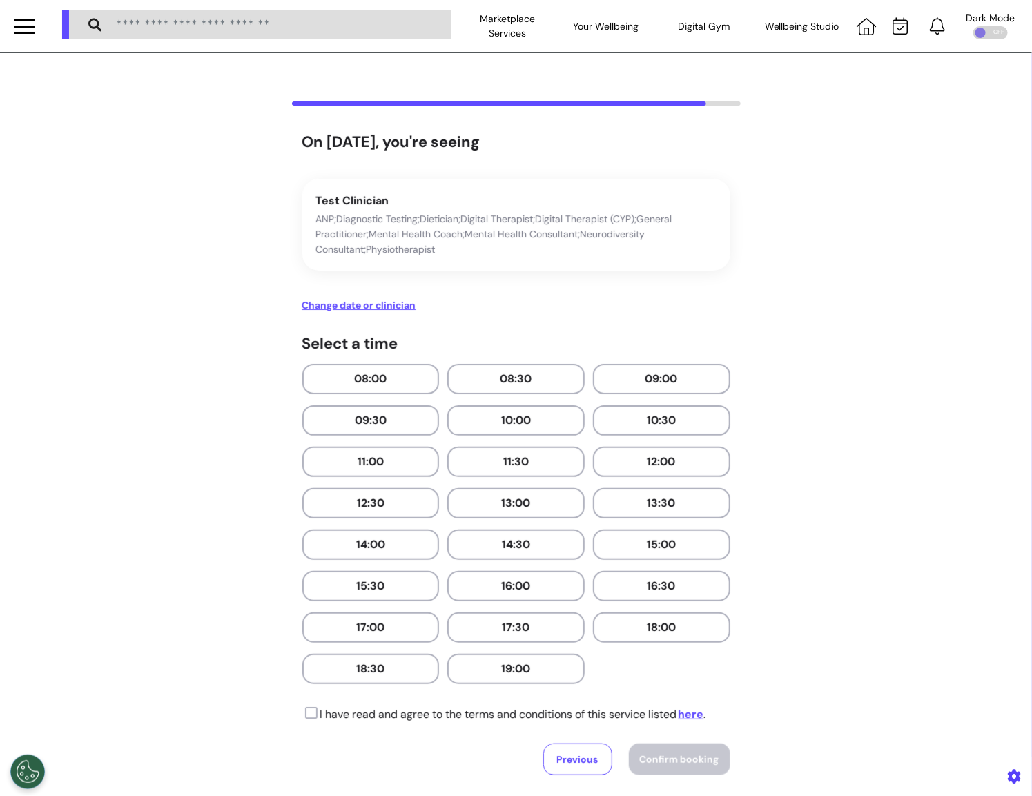
click at [706, 432] on button "10:30" at bounding box center [661, 420] width 137 height 30
click at [310, 711] on icon at bounding box center [310, 713] width 16 height 14
click at [678, 753] on span "Confirm booking" at bounding box center [679, 759] width 79 height 12
